Goal: Transaction & Acquisition: Purchase product/service

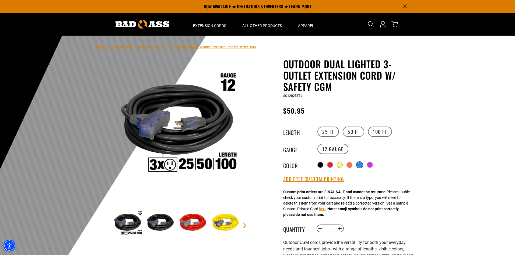
click at [360, 163] on div at bounding box center [359, 164] width 5 height 5
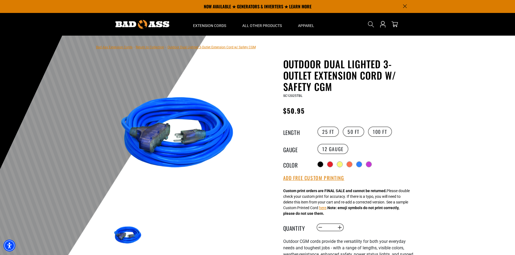
scroll to position [27, 0]
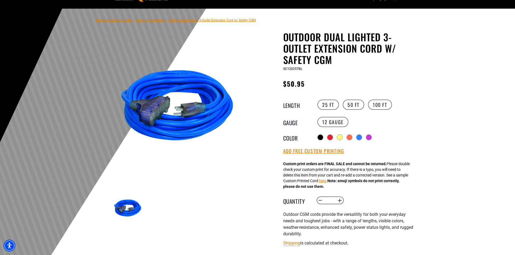
click at [332, 200] on input "*" at bounding box center [330, 200] width 11 height 9
click at [332, 199] on input "*" at bounding box center [330, 200] width 11 height 9
type input "*"
click at [394, 187] on div "Custom print orders are FINAL SALE and cannot be returned. Please double check …" at bounding box center [346, 175] width 127 height 28
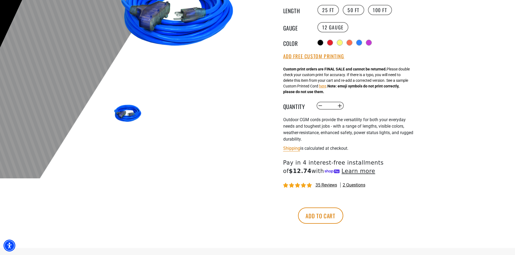
scroll to position [135, 0]
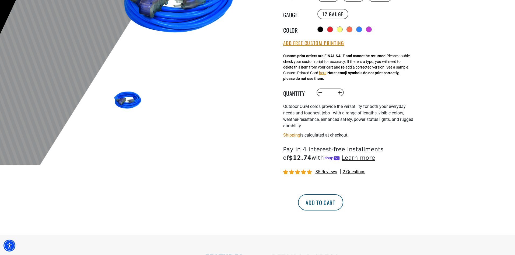
click at [343, 204] on button "Add to cart" at bounding box center [320, 202] width 45 height 16
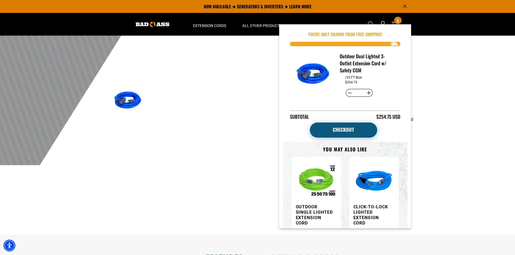
click at [350, 132] on link "Checkout" at bounding box center [343, 129] width 67 height 15
